Goal: Task Accomplishment & Management: Use online tool/utility

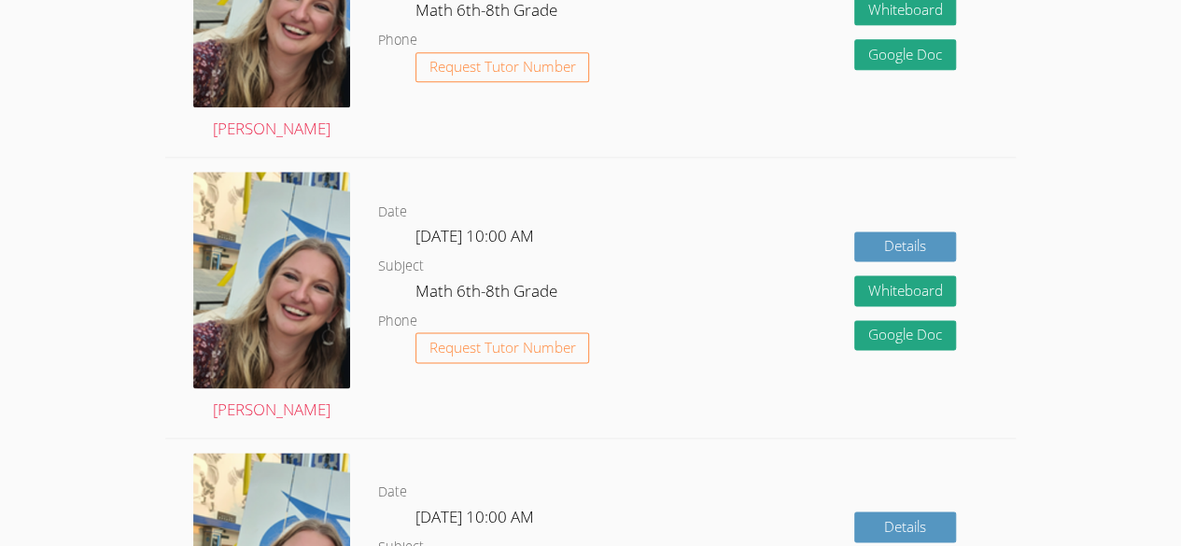
scroll to position [609, 0]
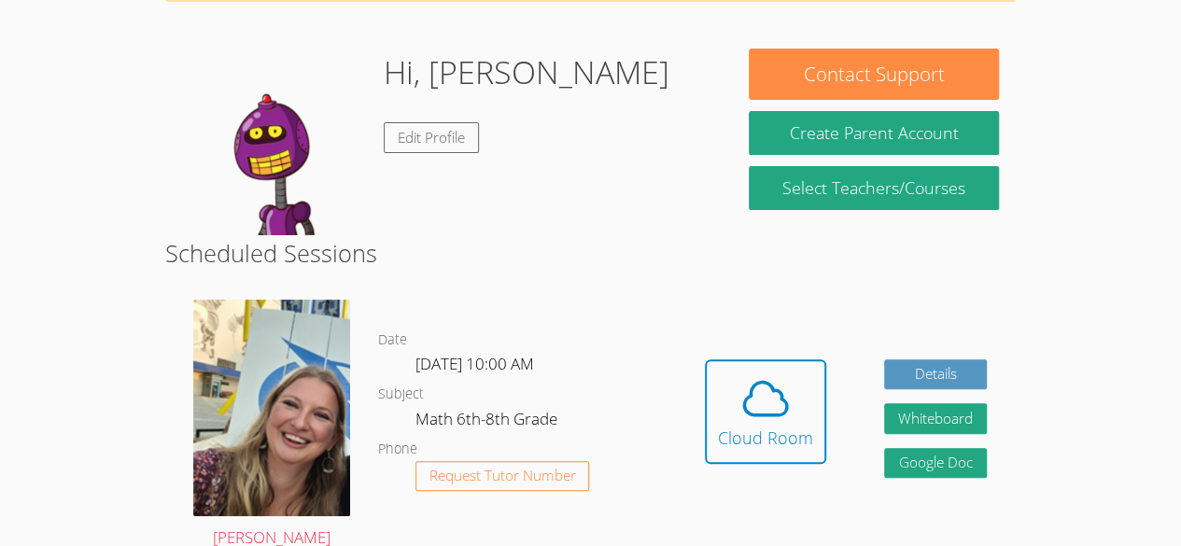
click at [268, 236] on h2 "Scheduled Sessions" at bounding box center [590, 252] width 851 height 35
click at [788, 409] on icon at bounding box center [766, 399] width 52 height 52
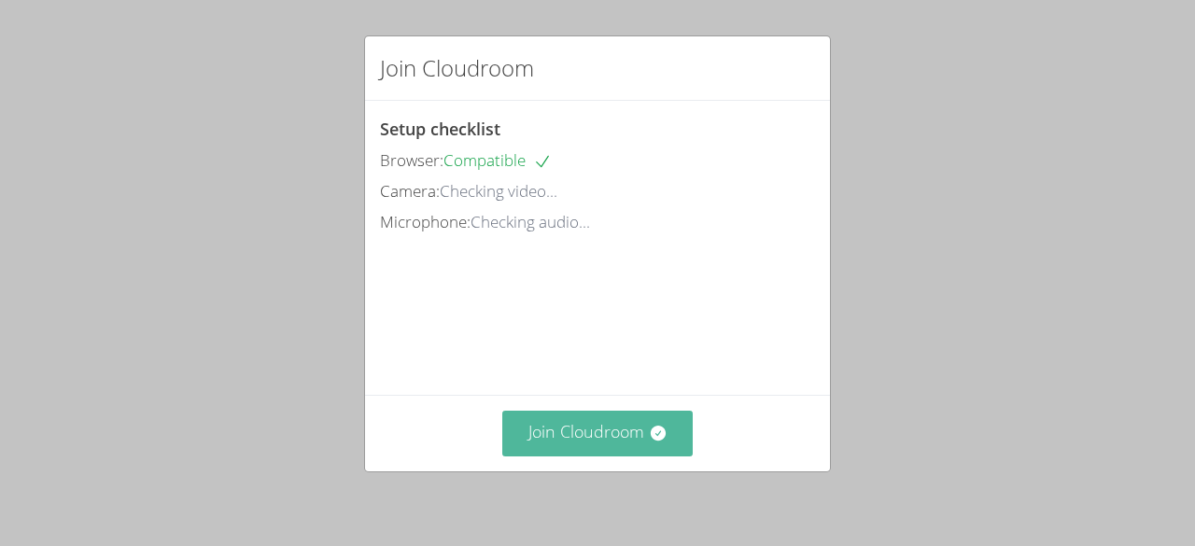
click at [577, 448] on button "Join Cloudroom" at bounding box center [597, 434] width 191 height 46
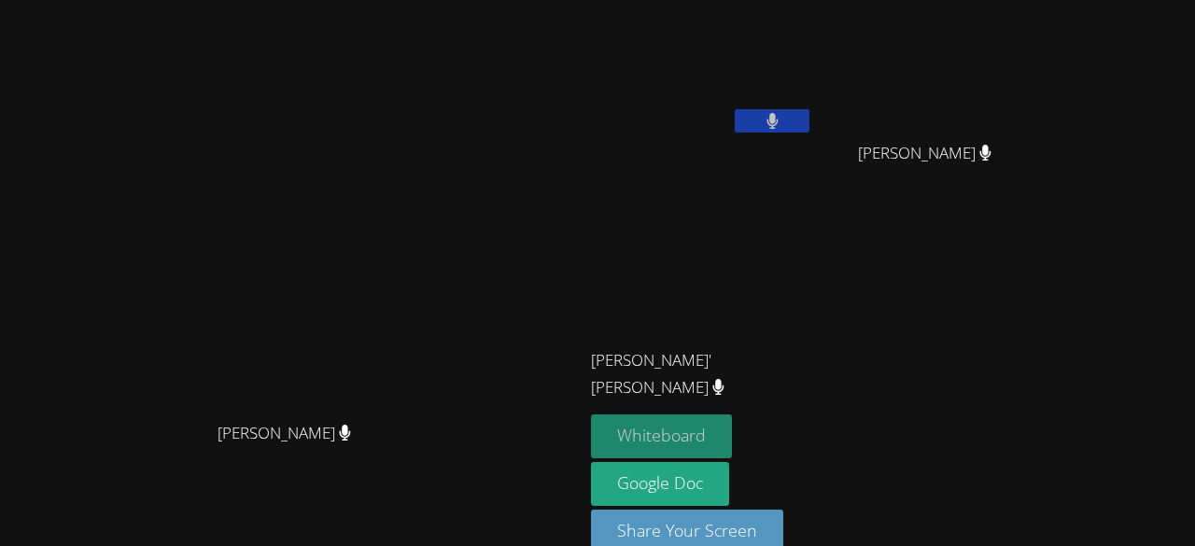
click at [732, 442] on button "Whiteboard" at bounding box center [661, 437] width 141 height 44
